Goal: Task Accomplishment & Management: Complete application form

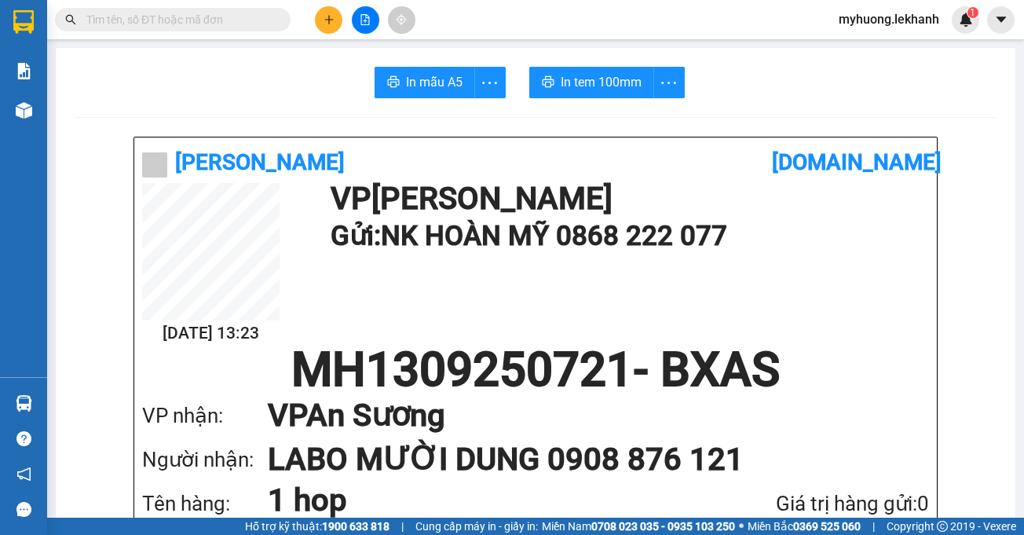
scroll to position [707, 0]
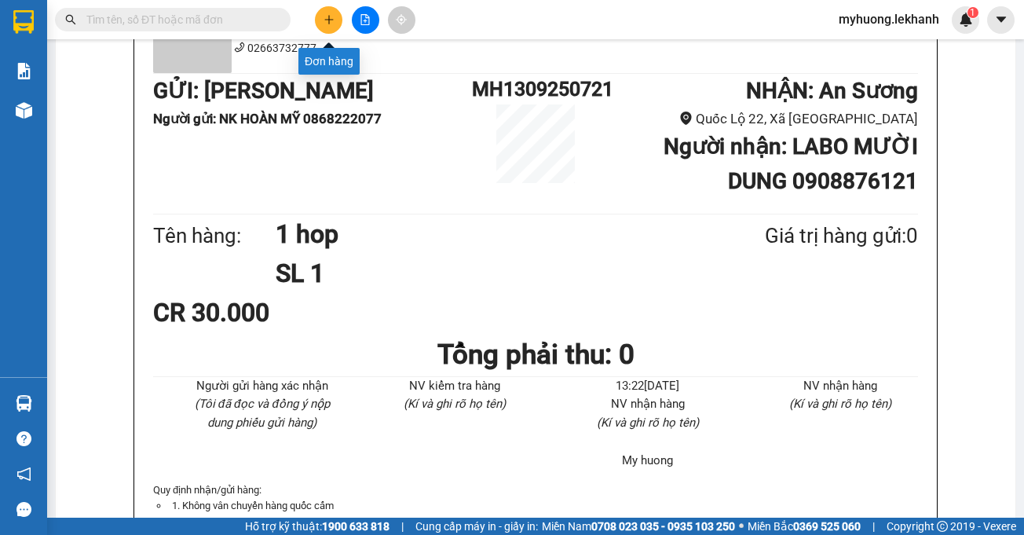
click at [330, 16] on icon "plus" at bounding box center [328, 19] width 11 height 11
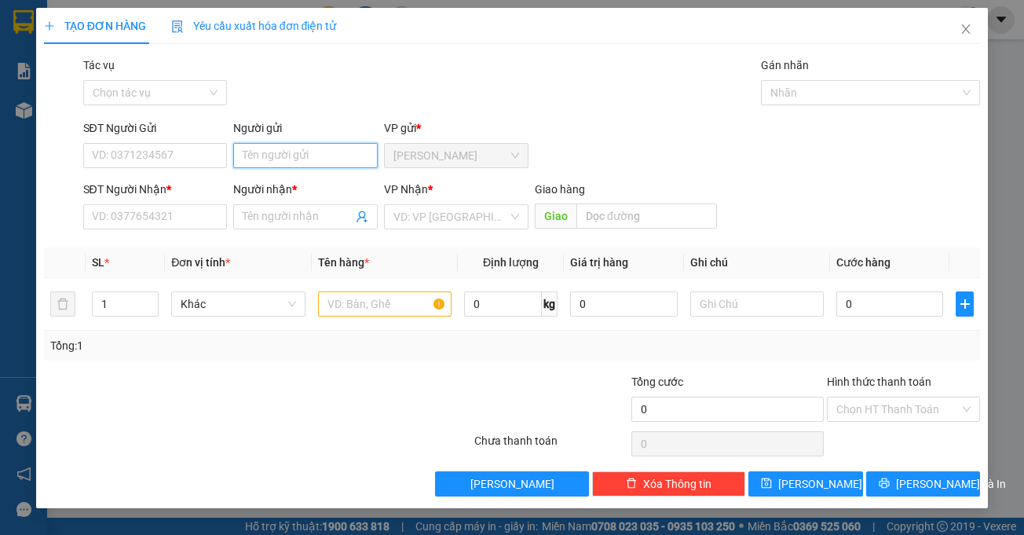
click at [276, 152] on input "Người gửi" at bounding box center [305, 155] width 144 height 25
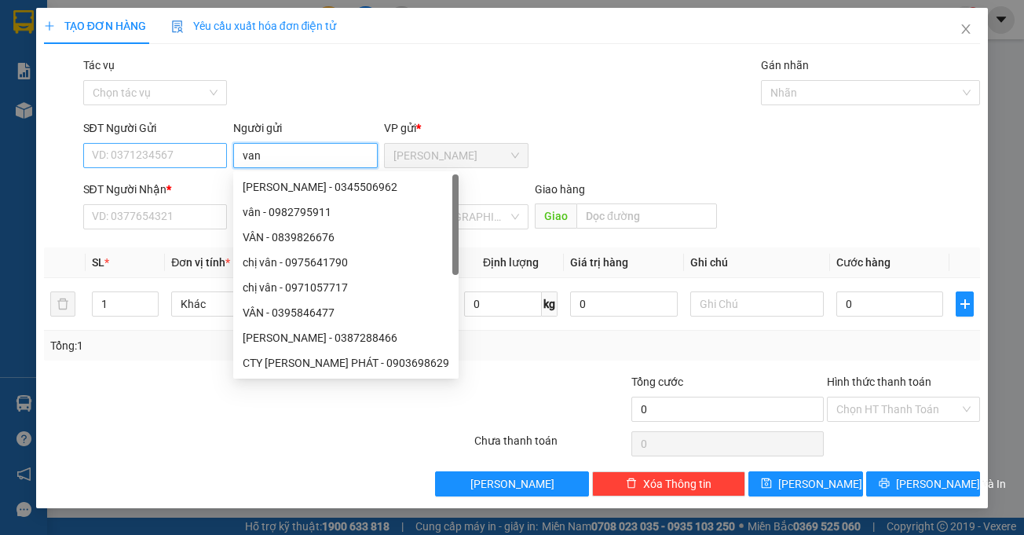
type input "van"
click at [197, 158] on input "SĐT Người Gửi" at bounding box center [155, 155] width 144 height 25
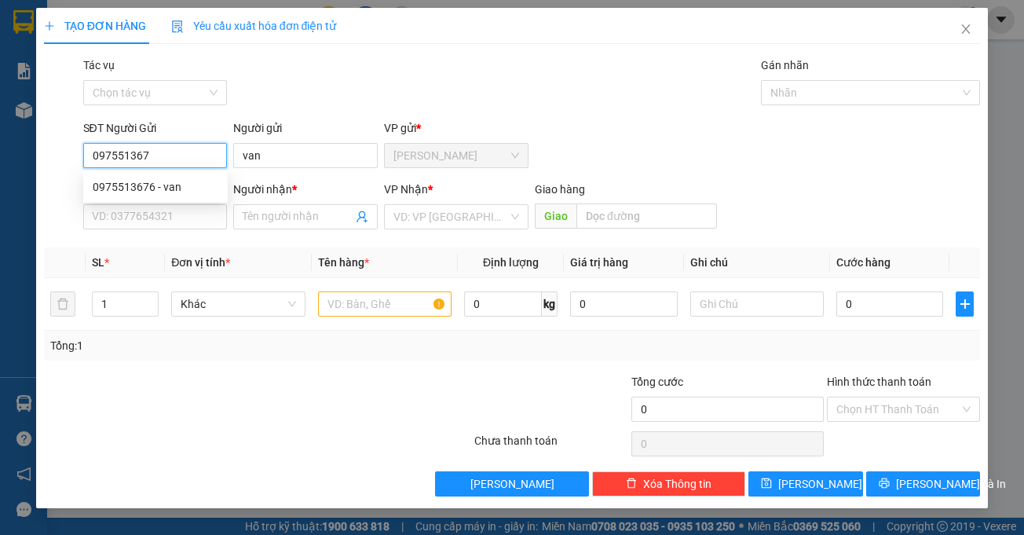
type input "0975513676"
click at [195, 188] on div "0975513676 - van" at bounding box center [156, 186] width 126 height 17
type input "0933568639"
type input "TUẤT"
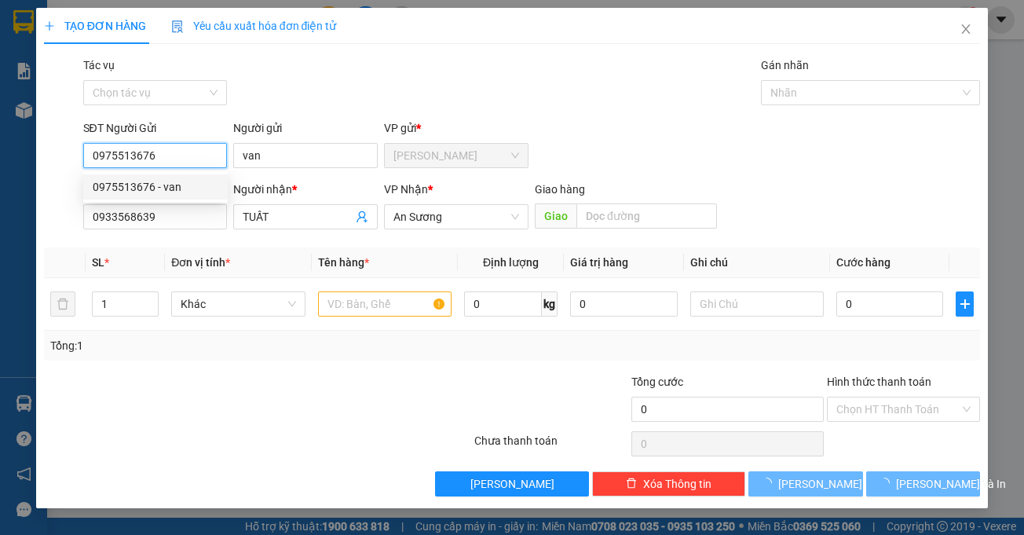
type input "30.000"
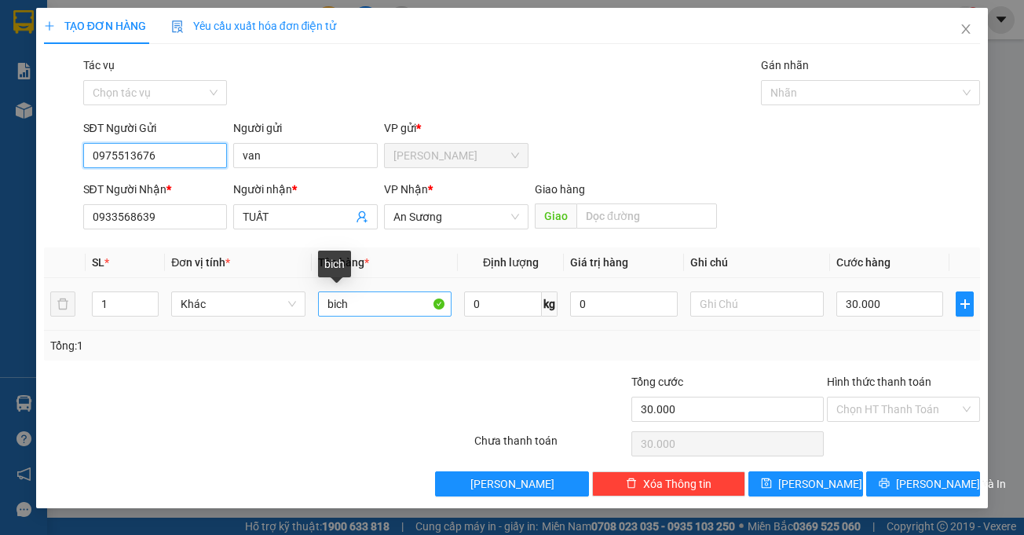
type input "0975513676"
click at [327, 306] on input "bich" at bounding box center [384, 303] width 133 height 25
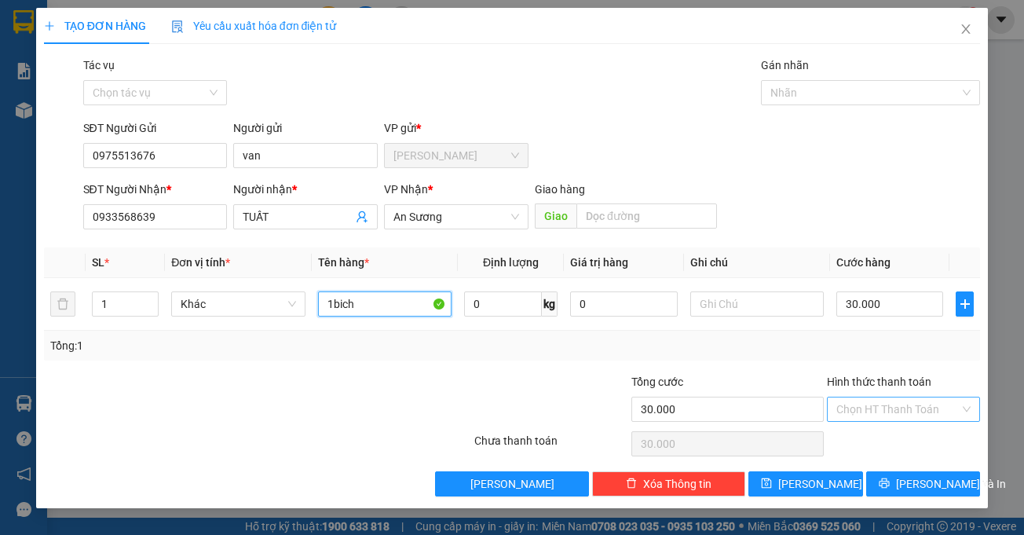
type input "1bich"
click at [875, 401] on input "Hình thức thanh toán" at bounding box center [897, 409] width 123 height 24
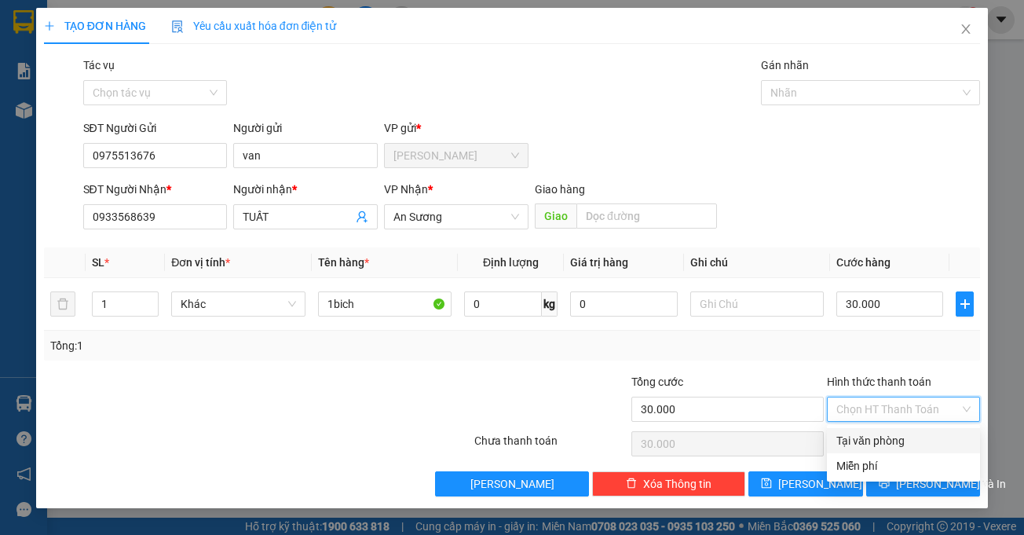
click at [888, 437] on div "Tại văn phòng" at bounding box center [903, 440] width 134 height 17
type input "0"
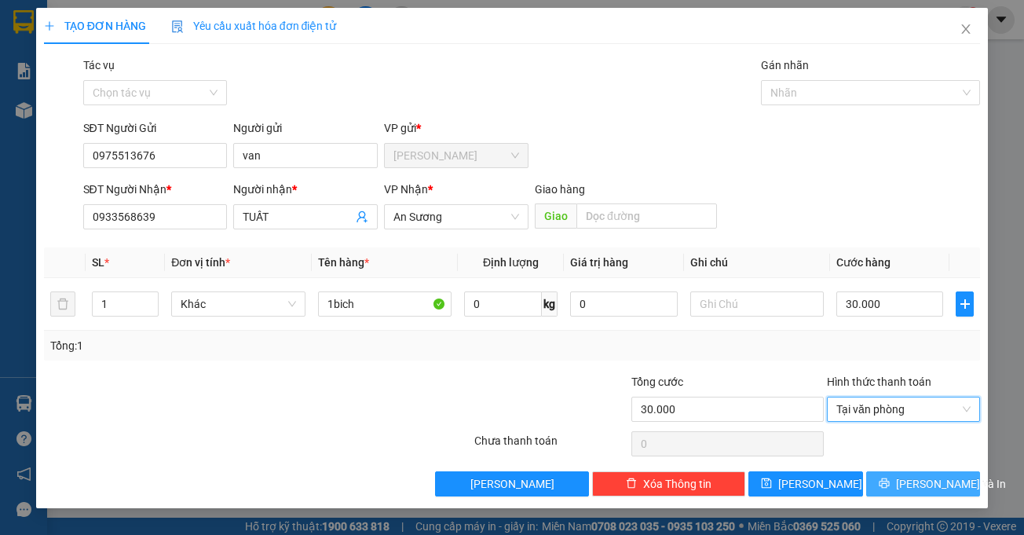
click at [922, 482] on span "[PERSON_NAME] và In" at bounding box center [951, 483] width 110 height 17
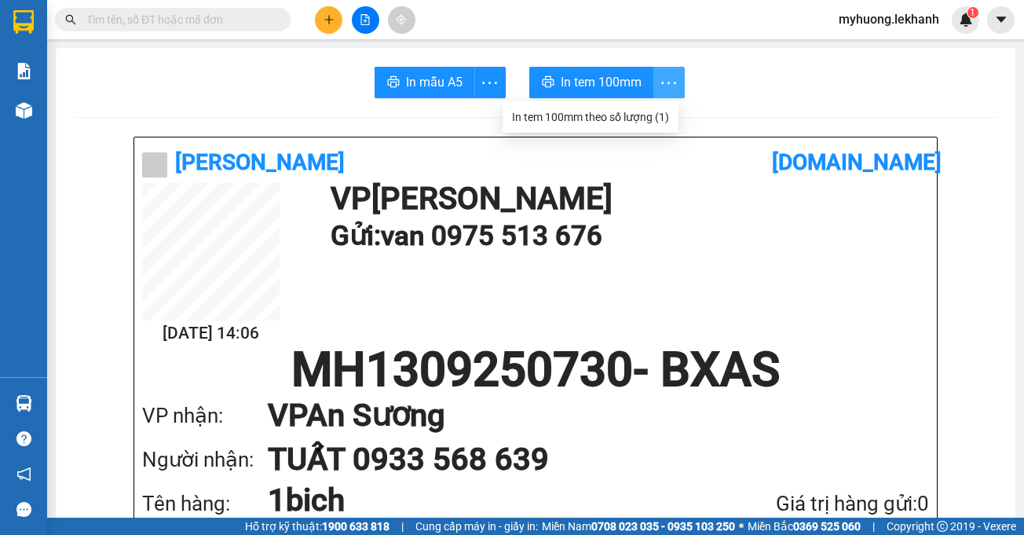
click at [666, 81] on icon "more" at bounding box center [669, 83] width 20 height 20
click at [663, 115] on div "In tem 100mm theo số lượng (1)" at bounding box center [590, 116] width 157 height 17
